Goal: Task Accomplishment & Management: Complete application form

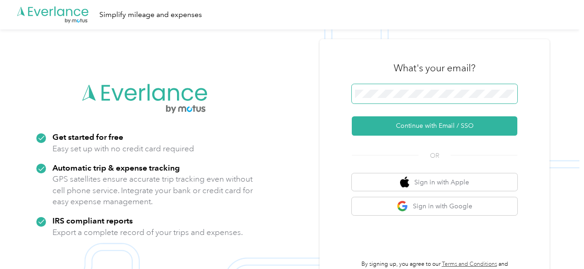
click at [458, 99] on span at bounding box center [435, 93] width 166 height 19
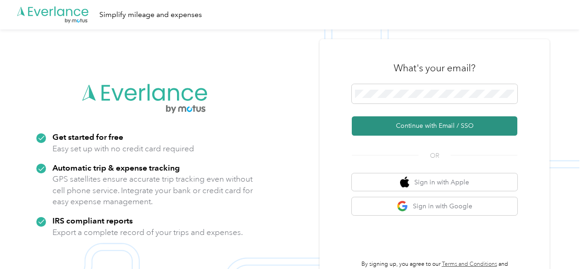
click at [441, 121] on button "Continue with Email / SSO" at bounding box center [435, 125] width 166 height 19
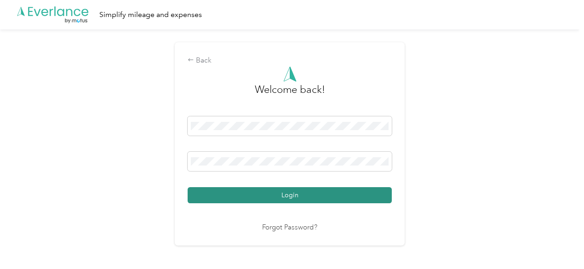
click at [288, 192] on button "Login" at bounding box center [290, 195] width 204 height 16
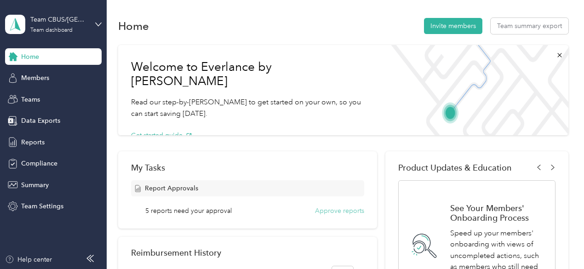
click at [332, 210] on button "Approve reports" at bounding box center [339, 211] width 49 height 10
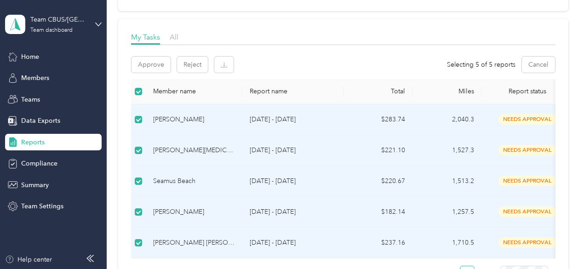
scroll to position [115, 0]
click at [151, 69] on button "Approve" at bounding box center [151, 64] width 39 height 16
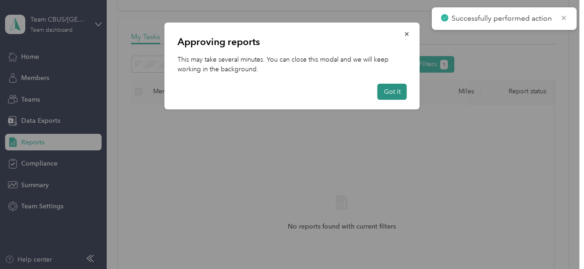
click at [387, 89] on button "Got it" at bounding box center [392, 92] width 29 height 16
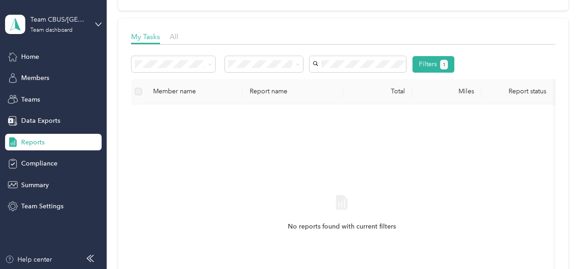
click at [95, 23] on icon at bounding box center [98, 24] width 6 height 6
click at [36, 95] on div "Personal dashboard" at bounding box center [42, 97] width 58 height 10
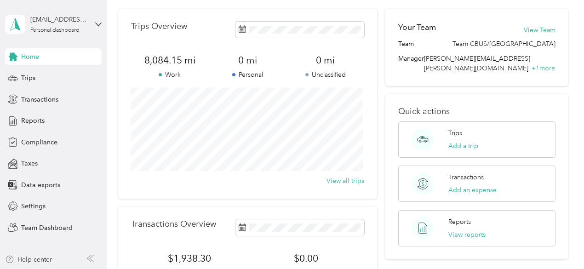
scroll to position [32, 0]
click at [465, 230] on button "View reports" at bounding box center [467, 235] width 37 height 10
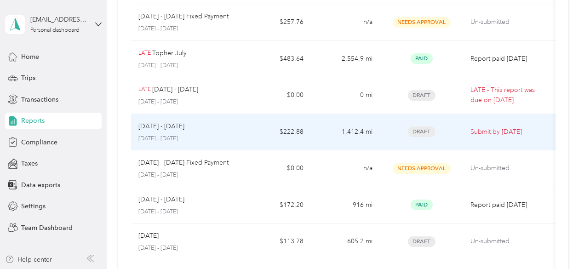
scroll to position [167, 0]
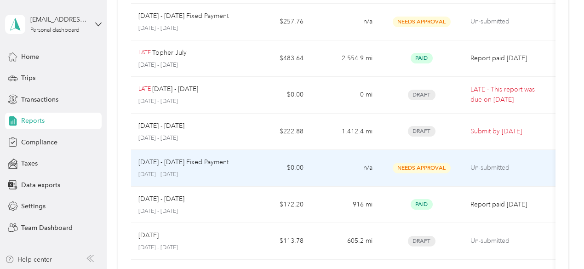
click at [205, 162] on p "[DATE] - [DATE] Fixed Payment" at bounding box center [184, 162] width 90 height 10
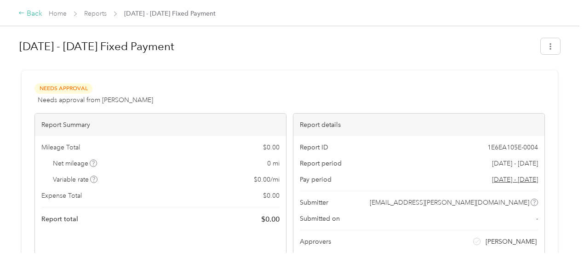
click at [28, 12] on div "Back" at bounding box center [30, 13] width 24 height 11
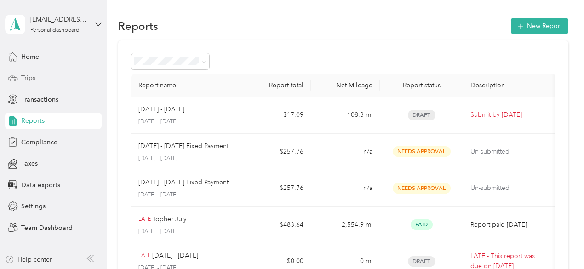
click at [38, 79] on div "Trips" at bounding box center [53, 78] width 97 height 17
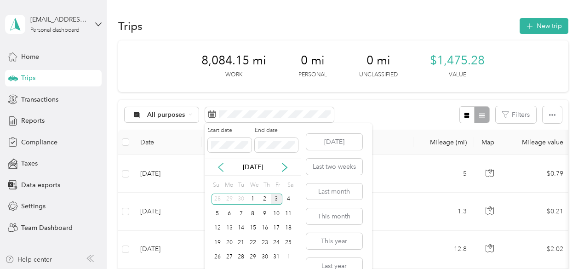
click at [219, 165] on icon at bounding box center [220, 167] width 9 height 9
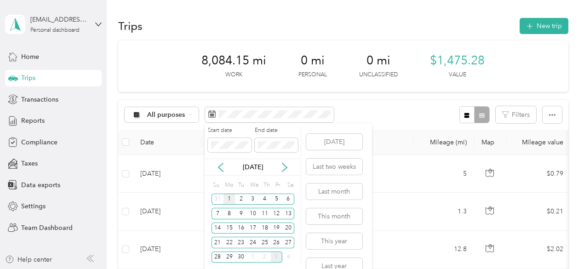
click at [231, 199] on div "1" at bounding box center [230, 200] width 12 height 12
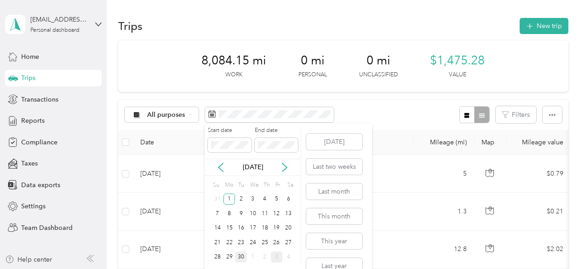
click at [239, 256] on div "30" at bounding box center [241, 258] width 12 height 12
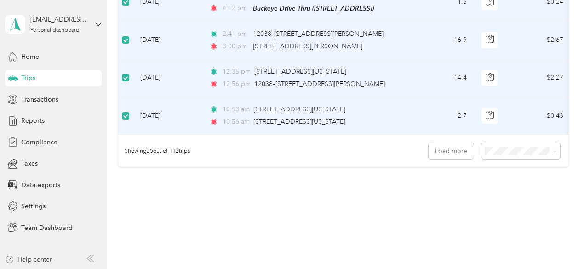
scroll to position [968, 0]
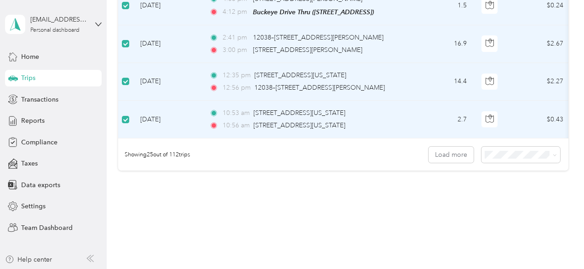
click at [510, 202] on li "100 per load" at bounding box center [519, 201] width 79 height 16
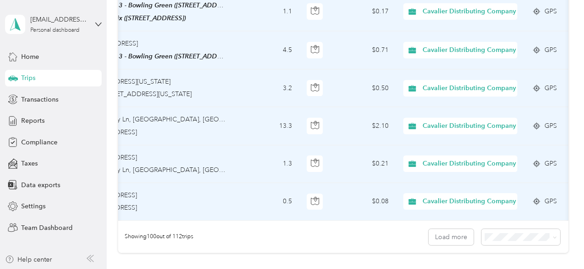
scroll to position [0, 189]
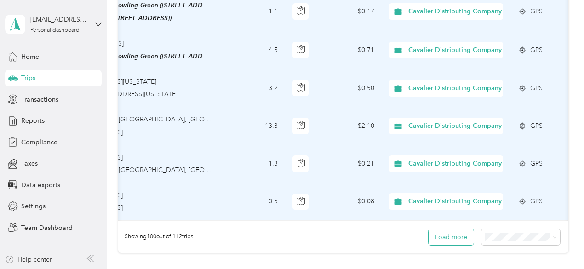
click at [443, 229] on button "Load more" at bounding box center [451, 237] width 45 height 16
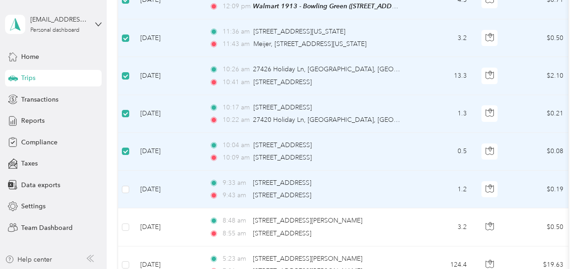
scroll to position [3787, 0]
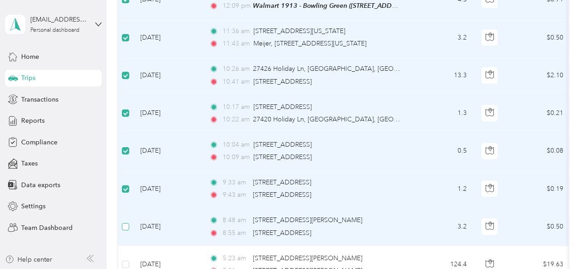
click at [128, 222] on label at bounding box center [125, 227] width 7 height 10
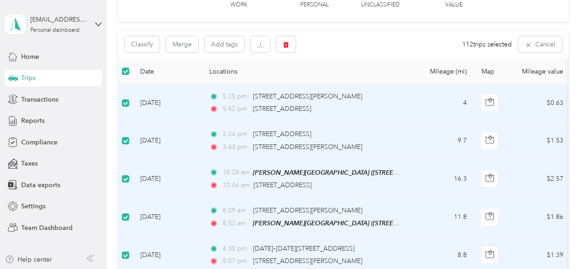
scroll to position [0, 0]
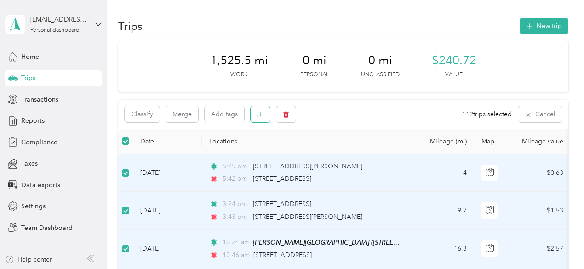
click at [266, 119] on button "button" at bounding box center [260, 114] width 19 height 16
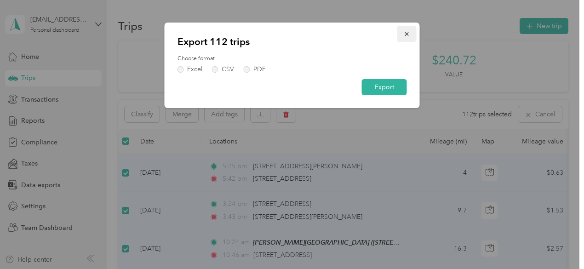
click at [404, 35] on icon "button" at bounding box center [407, 34] width 6 height 6
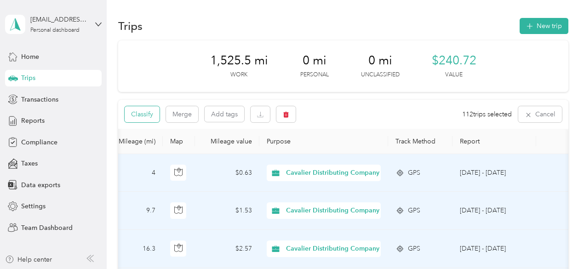
click at [139, 116] on button "Classify" at bounding box center [142, 114] width 35 height 16
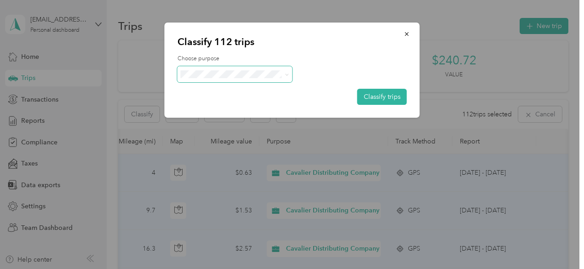
click at [289, 77] on span at bounding box center [235, 74] width 115 height 16
click at [284, 78] on span at bounding box center [285, 74] width 7 height 10
click at [287, 74] on icon at bounding box center [287, 75] width 4 height 4
click at [279, 94] on ol "Cavalier Distributing Company Personal" at bounding box center [239, 95] width 123 height 32
click at [377, 93] on button "Classify trips" at bounding box center [383, 97] width 50 height 16
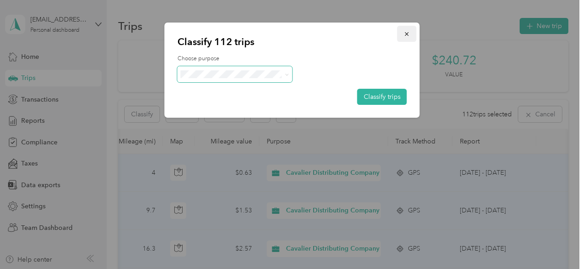
click at [410, 35] on button "button" at bounding box center [407, 34] width 19 height 16
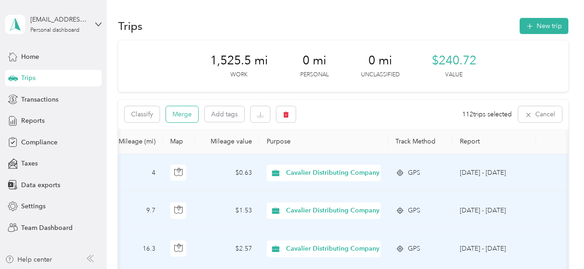
click at [180, 117] on button "Merge" at bounding box center [182, 114] width 32 height 16
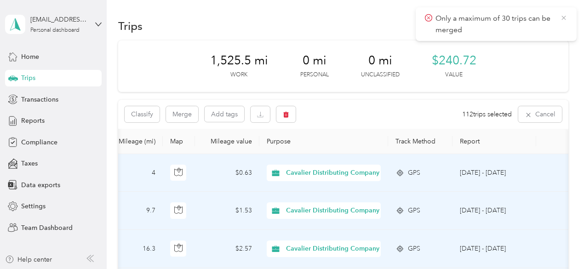
click at [564, 19] on icon at bounding box center [564, 18] width 7 height 8
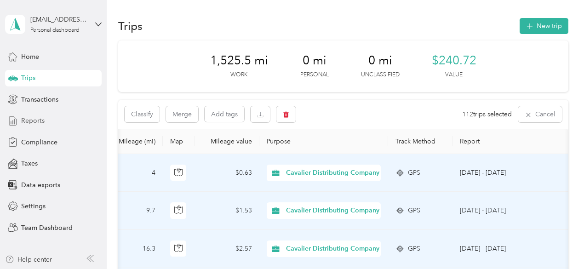
click at [37, 121] on span "Reports" at bounding box center [32, 121] width 23 height 10
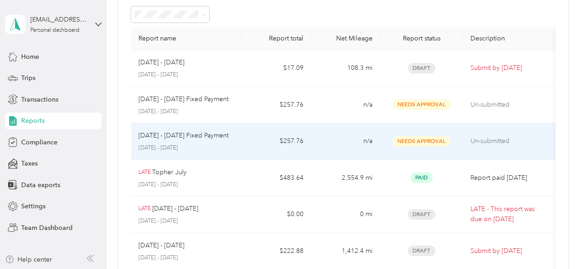
scroll to position [46, 0]
click at [226, 141] on div "[DATE] - [DATE] Fixed Payment [DATE] - [DATE]" at bounding box center [187, 142] width 96 height 22
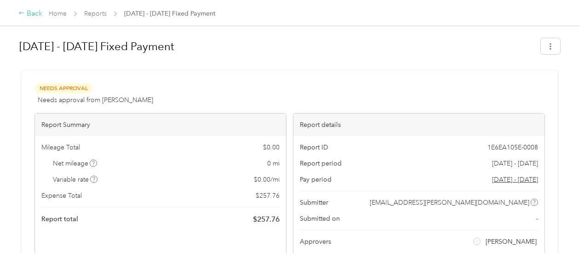
click at [30, 15] on div "Back" at bounding box center [30, 13] width 24 height 11
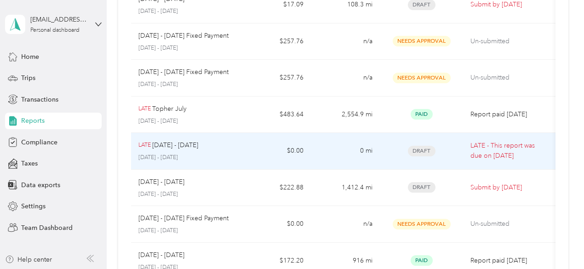
scroll to position [111, 0]
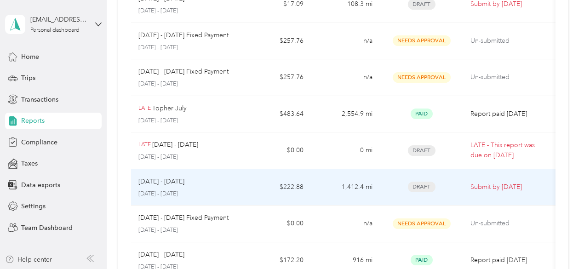
click at [226, 190] on p "[DATE] - [DATE]" at bounding box center [187, 194] width 96 height 8
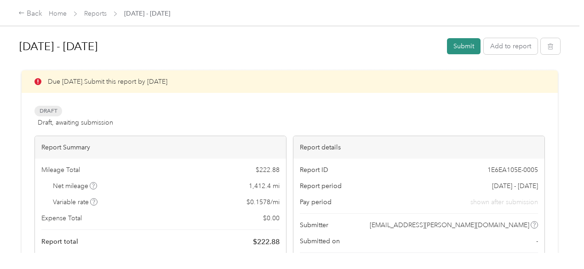
click at [461, 47] on button "Submit" at bounding box center [464, 46] width 34 height 16
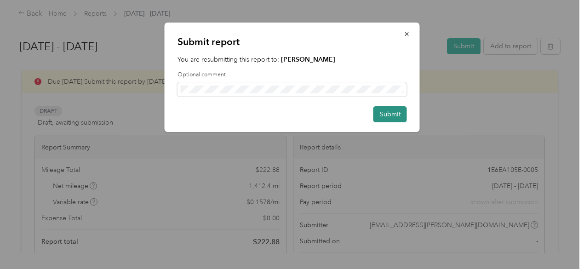
click at [393, 116] on button "Submit" at bounding box center [391, 114] width 34 height 16
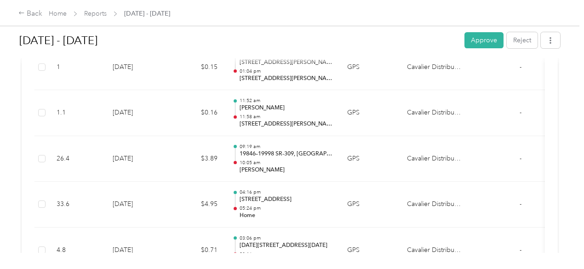
scroll to position [847, 0]
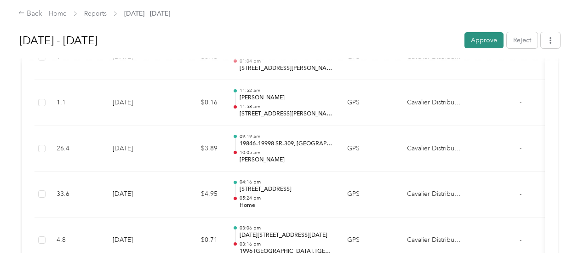
click at [478, 41] on button "Approve" at bounding box center [484, 40] width 39 height 16
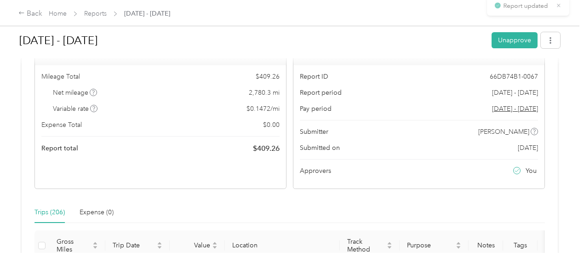
scroll to position [0, 0]
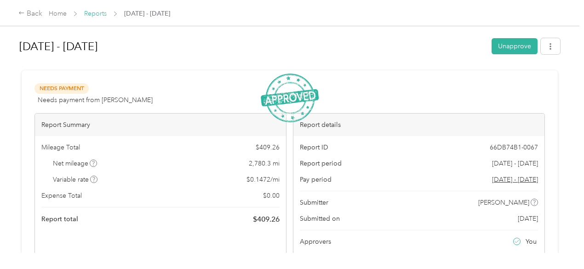
click at [99, 15] on link "Reports" at bounding box center [95, 14] width 23 height 8
